Goal: Transaction & Acquisition: Subscribe to service/newsletter

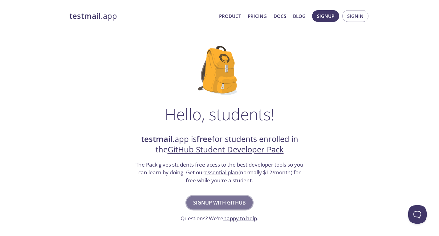
click at [232, 205] on span "Signup with GitHub" at bounding box center [219, 202] width 53 height 9
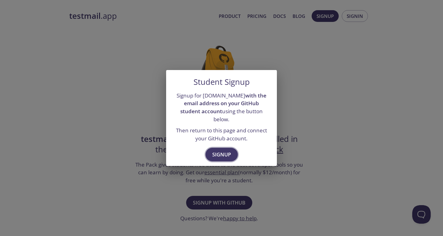
click at [223, 150] on span "Signup" at bounding box center [221, 154] width 19 height 9
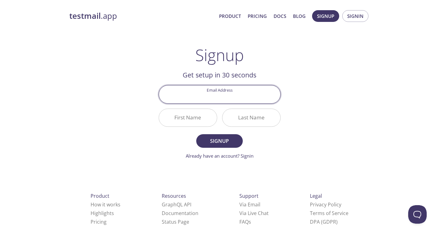
click at [216, 94] on input "Email Address" at bounding box center [219, 94] width 121 height 18
type input "[EMAIL_ADDRESS][DOMAIN_NAME]"
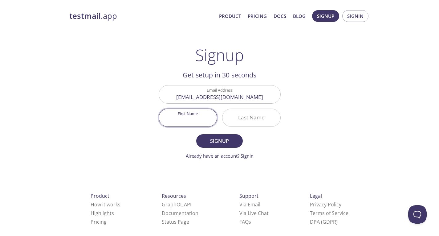
click at [192, 120] on input "First Name" at bounding box center [188, 118] width 58 height 18
click at [197, 111] on input "First Name" at bounding box center [188, 118] width 58 height 18
click at [188, 128] on div "First Name" at bounding box center [187, 117] width 63 height 23
click at [189, 118] on input "First Name" at bounding box center [188, 118] width 58 height 18
type input "Yeshan"
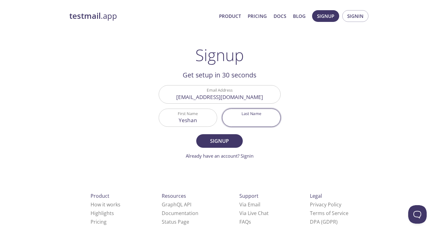
click at [260, 119] on input "Last Name" at bounding box center [251, 118] width 58 height 18
click at [245, 121] on input "PAdayache" at bounding box center [251, 118] width 58 height 18
click at [268, 120] on input "Padayache" at bounding box center [251, 118] width 58 height 18
type input "[DEMOGRAPHIC_DATA]"
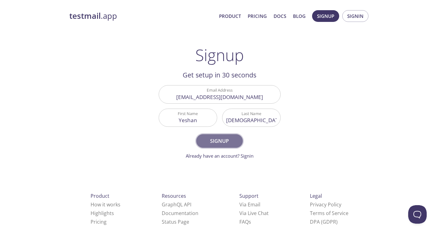
click at [236, 140] on button "Signup" at bounding box center [219, 141] width 46 height 14
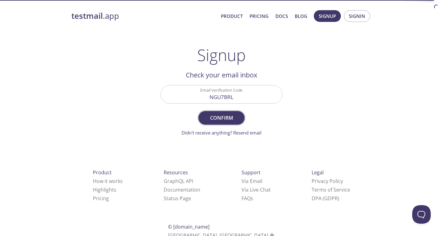
click at [213, 114] on span "Confirm" at bounding box center [221, 117] width 33 height 9
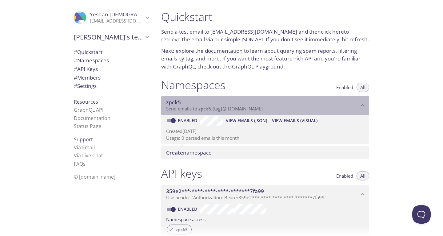
click at [213, 110] on span "Send emails to zpck5 . {tag} @[DOMAIN_NAME]" at bounding box center [214, 108] width 97 height 6
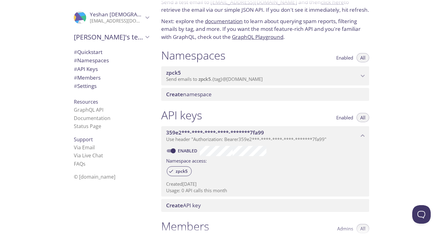
scroll to position [30, 0]
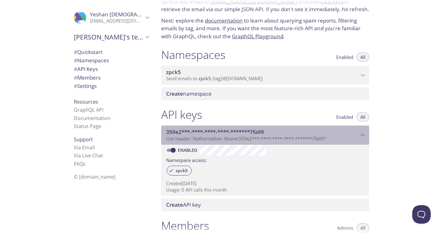
click at [245, 133] on span "359e2***-****-****-****-*******7fa99" at bounding box center [215, 131] width 98 height 7
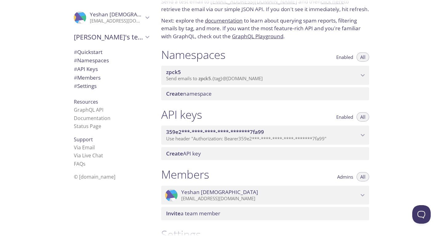
scroll to position [0, 0]
